Goal: Task Accomplishment & Management: Complete application form

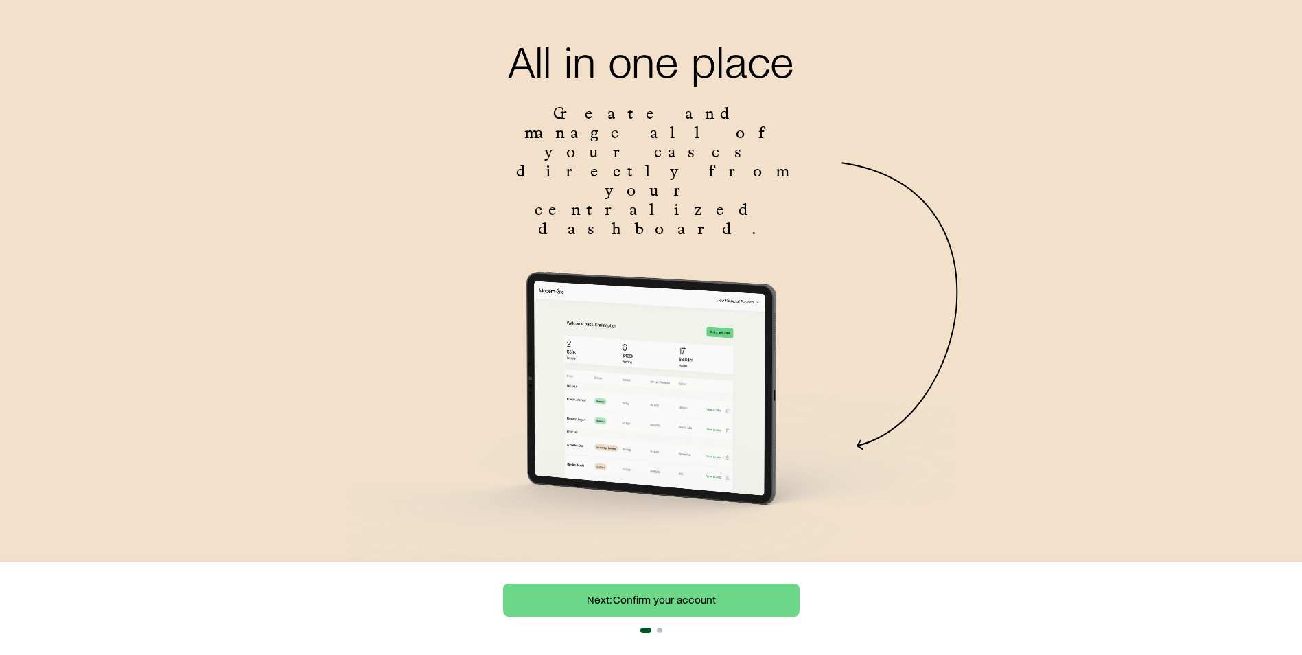
scroll to position [57, 0]
click at [734, 592] on link "Next: Confirm your account" at bounding box center [651, 599] width 297 height 33
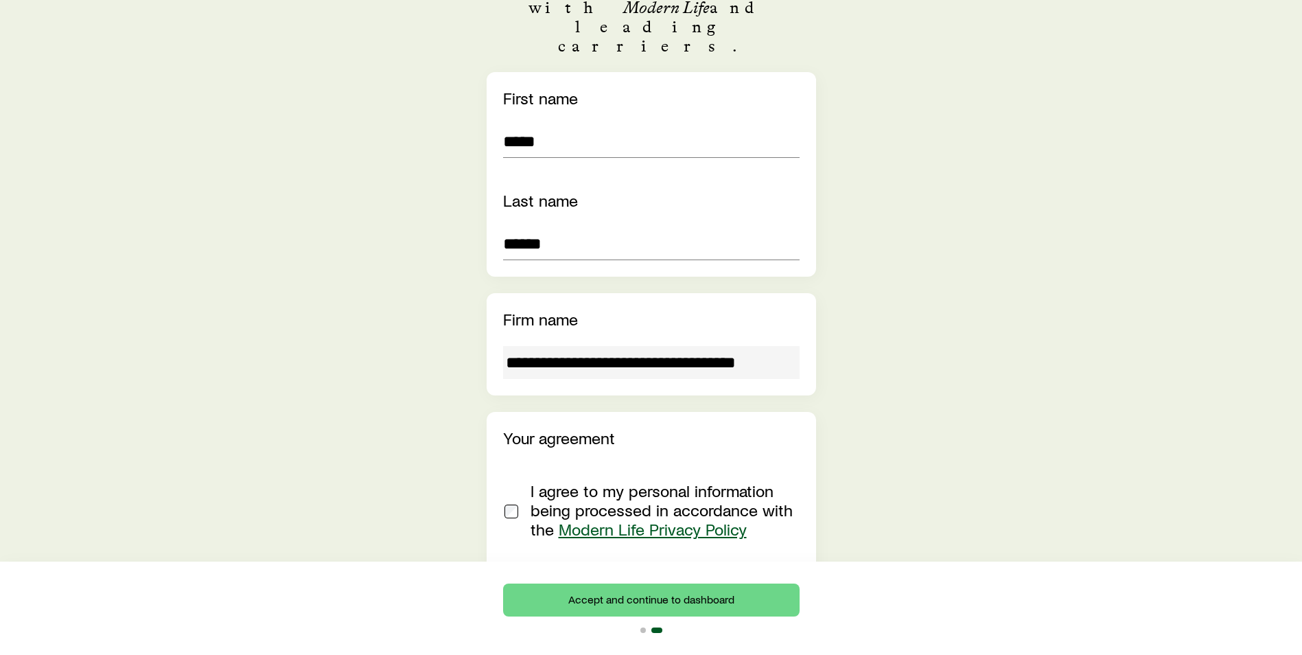
scroll to position [287, 0]
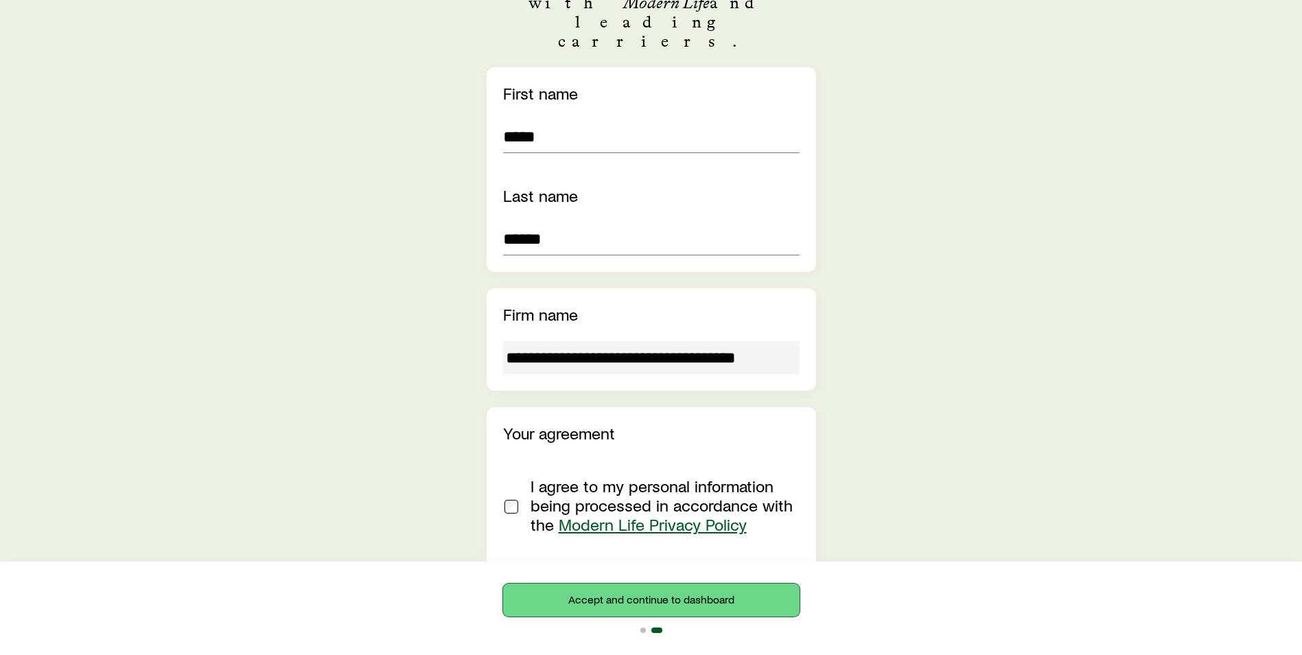
click at [719, 590] on button "Accept and continue to dashboard" at bounding box center [651, 599] width 297 height 33
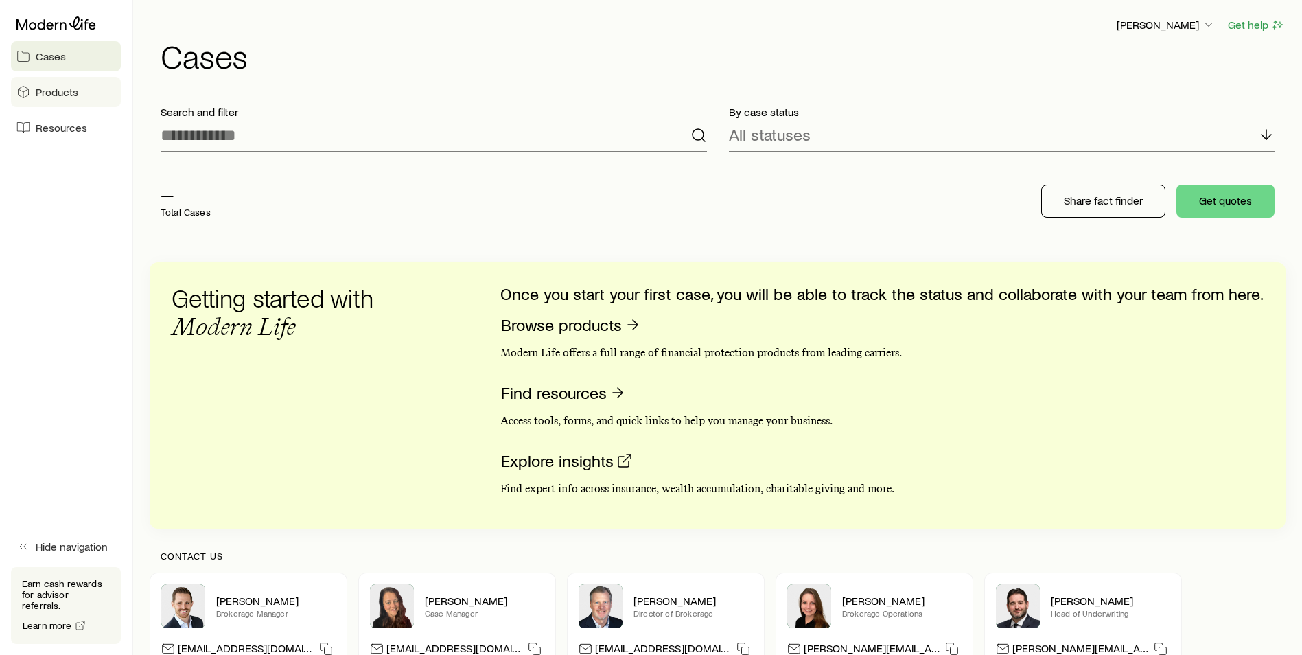
click at [44, 98] on span "Products" at bounding box center [57, 92] width 43 height 14
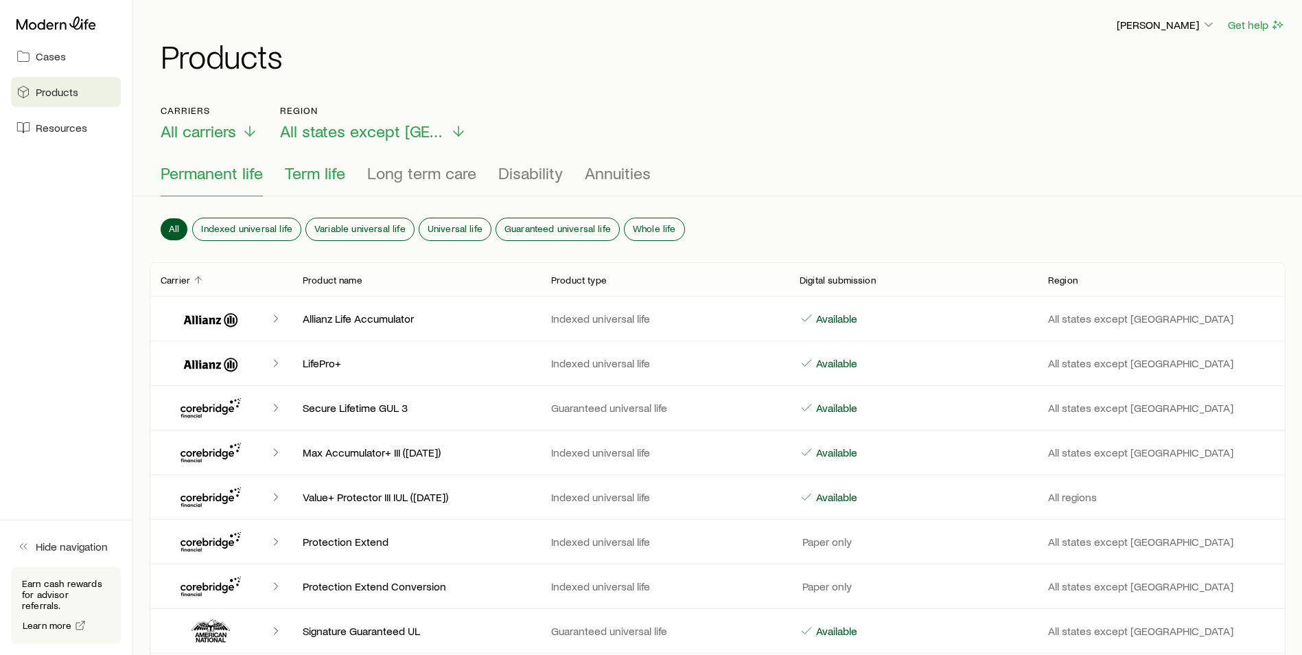
click at [311, 180] on span "Term life" at bounding box center [315, 172] width 60 height 19
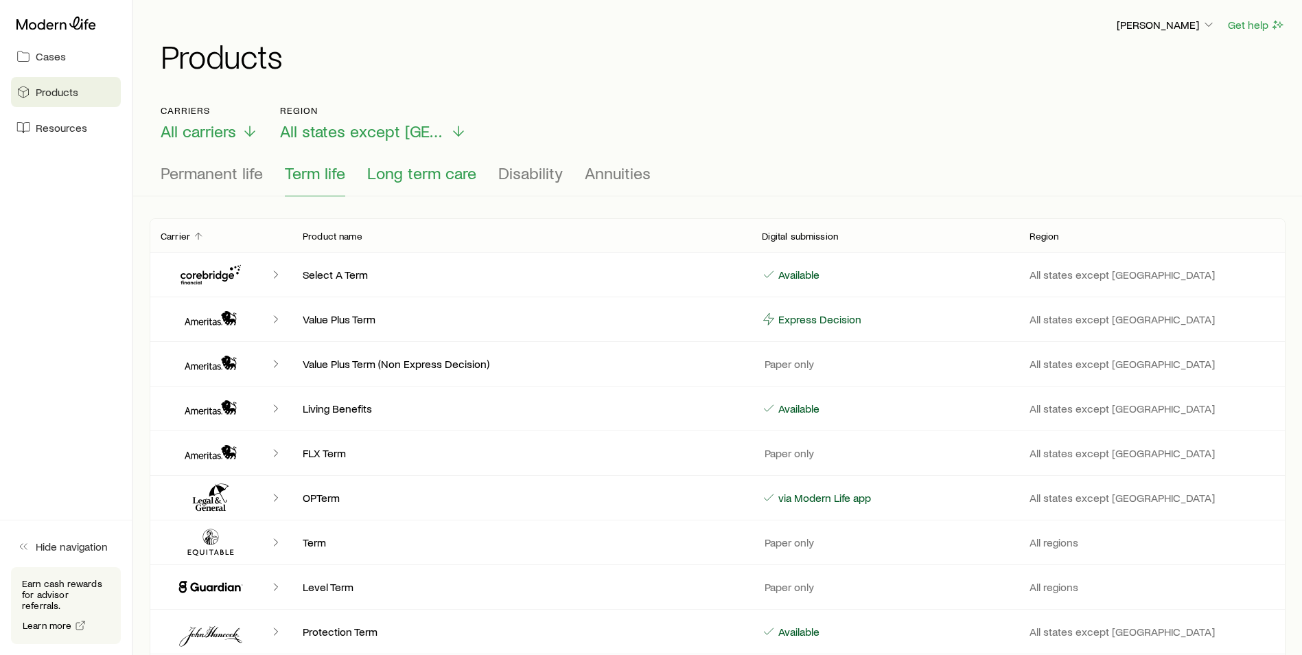
click at [426, 176] on span "Long term care" at bounding box center [421, 172] width 109 height 19
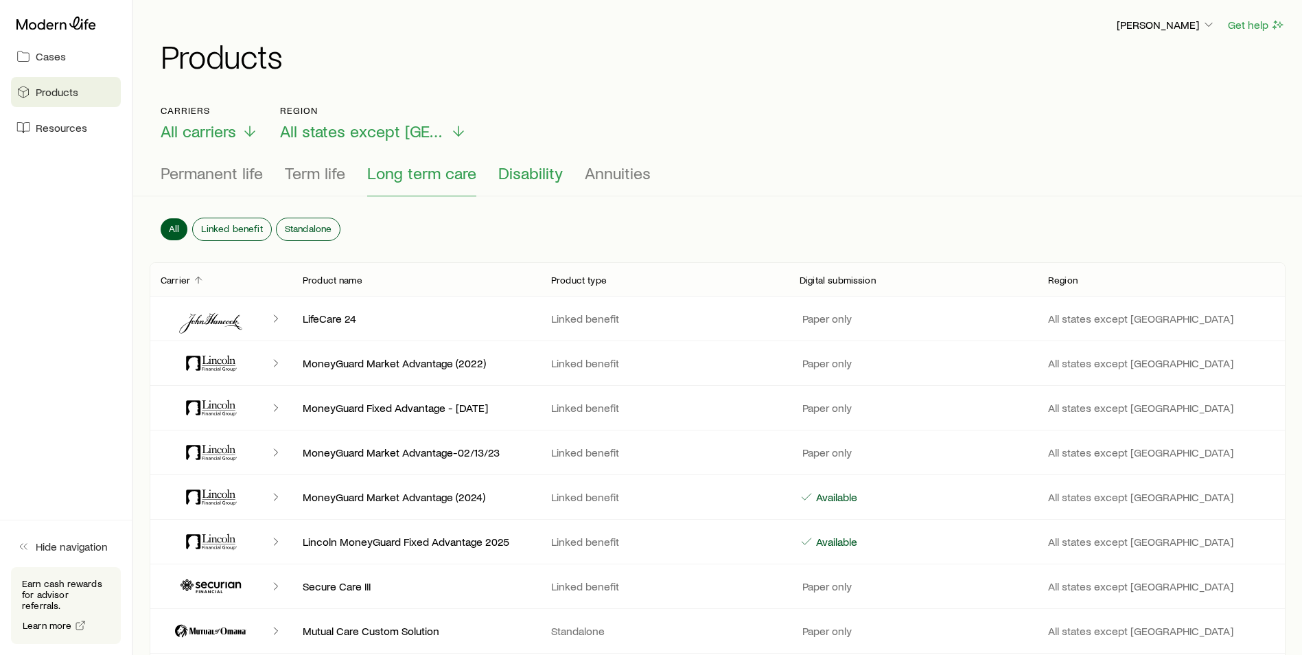
click at [528, 178] on span "Disability" at bounding box center [530, 172] width 65 height 19
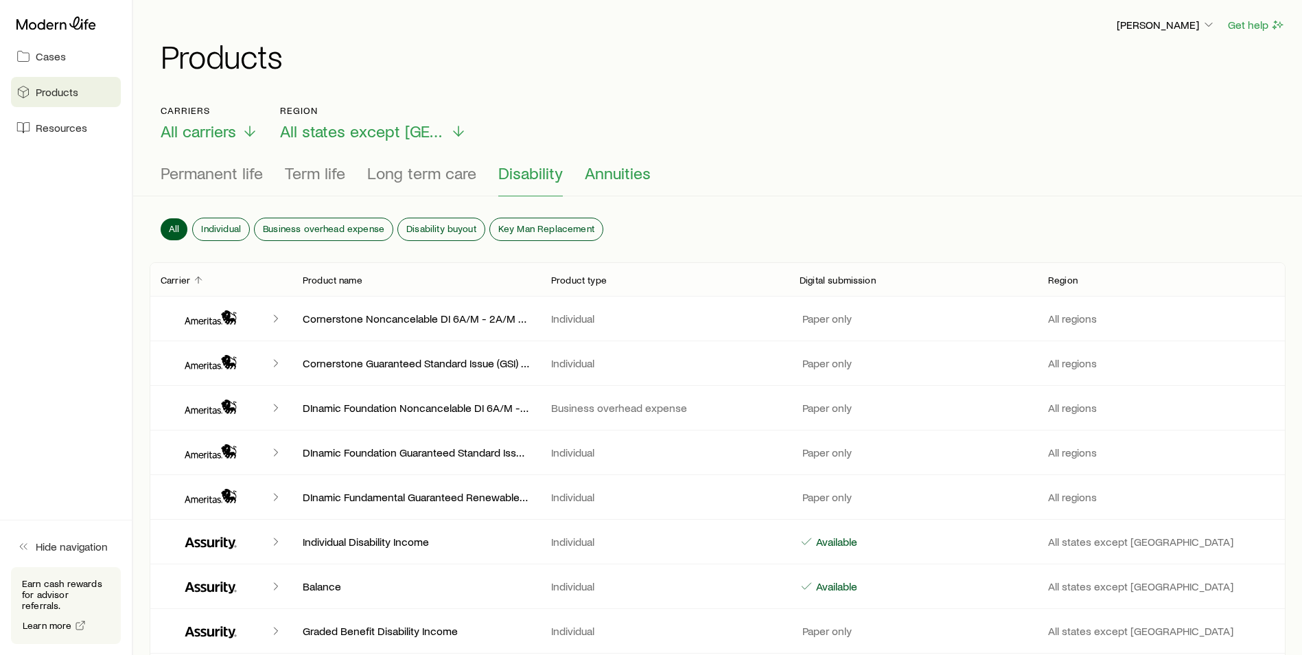
click at [597, 176] on span "Annuities" at bounding box center [618, 172] width 66 height 19
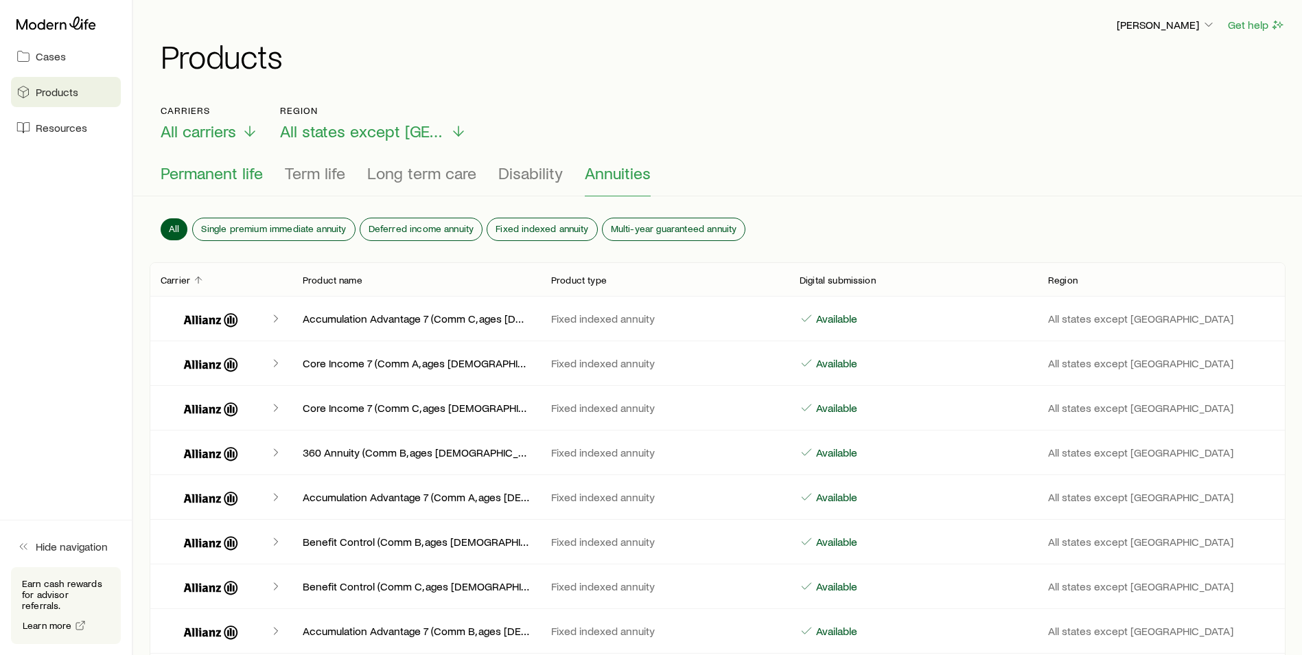
click at [211, 175] on span "Permanent life" at bounding box center [212, 172] width 102 height 19
